Goal: Find specific page/section: Find specific page/section

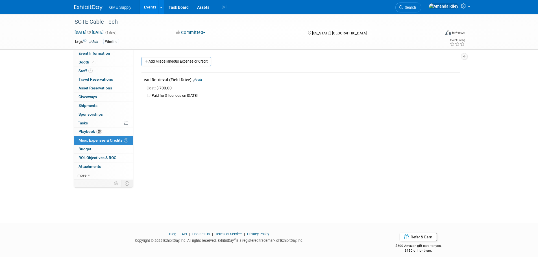
click at [85, 9] on img at bounding box center [88, 8] width 28 height 6
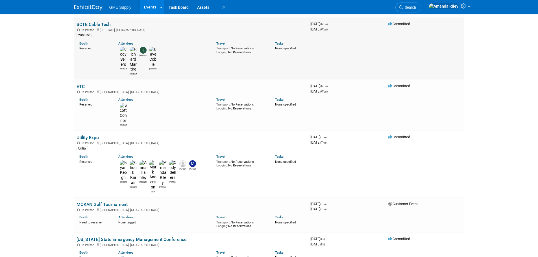
scroll to position [85, 0]
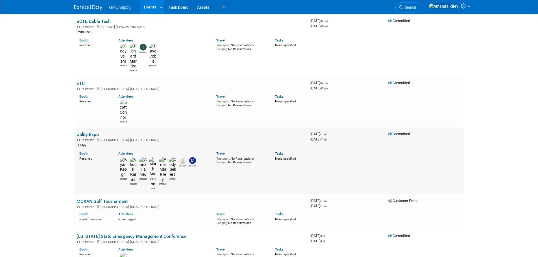
click at [86, 132] on link "Utility Expo" at bounding box center [88, 134] width 22 height 5
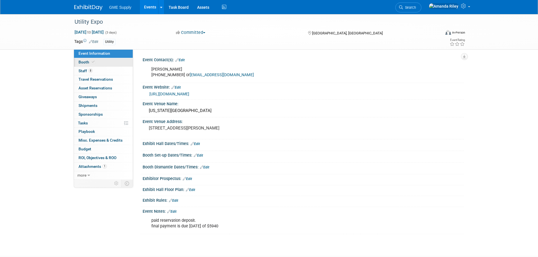
click at [88, 64] on link "Booth" at bounding box center [103, 62] width 59 height 8
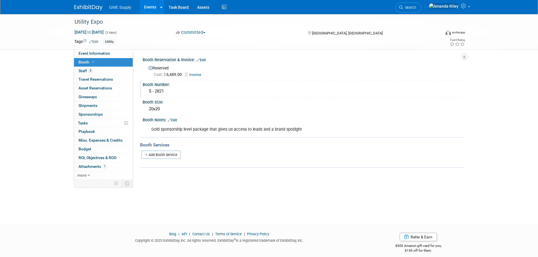
click at [155, 90] on div "S - 2821" at bounding box center [303, 91] width 313 height 9
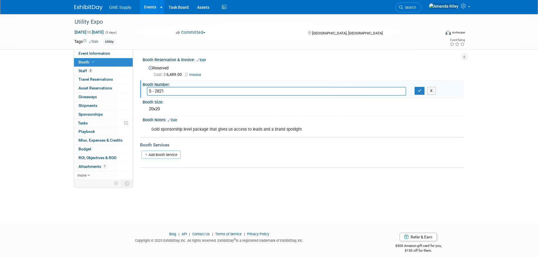
click at [155, 90] on input "S - 2821" at bounding box center [276, 91] width 259 height 9
click at [157, 89] on input "S - 2821" at bounding box center [276, 91] width 259 height 9
drag, startPoint x: 150, startPoint y: 90, endPoint x: 135, endPoint y: 88, distance: 15.1
click at [135, 88] on div "Event Contact(s): Edit Jennifer Graham 414-298-4750 or jgraham@aem.org X Event …" at bounding box center [298, 114] width 331 height 131
